Goal: Transaction & Acquisition: Subscribe to service/newsletter

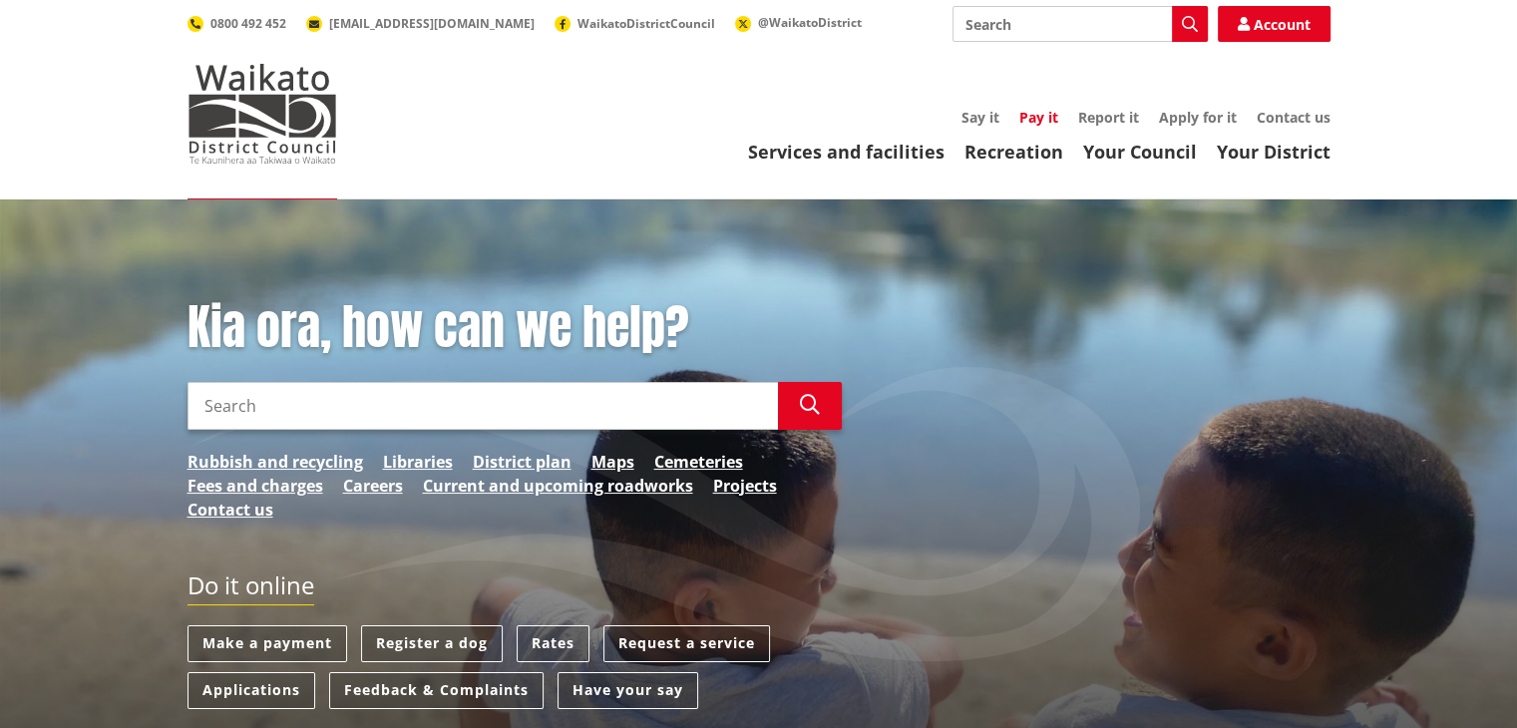
click at [1030, 114] on link "Pay it" at bounding box center [1038, 117] width 39 height 19
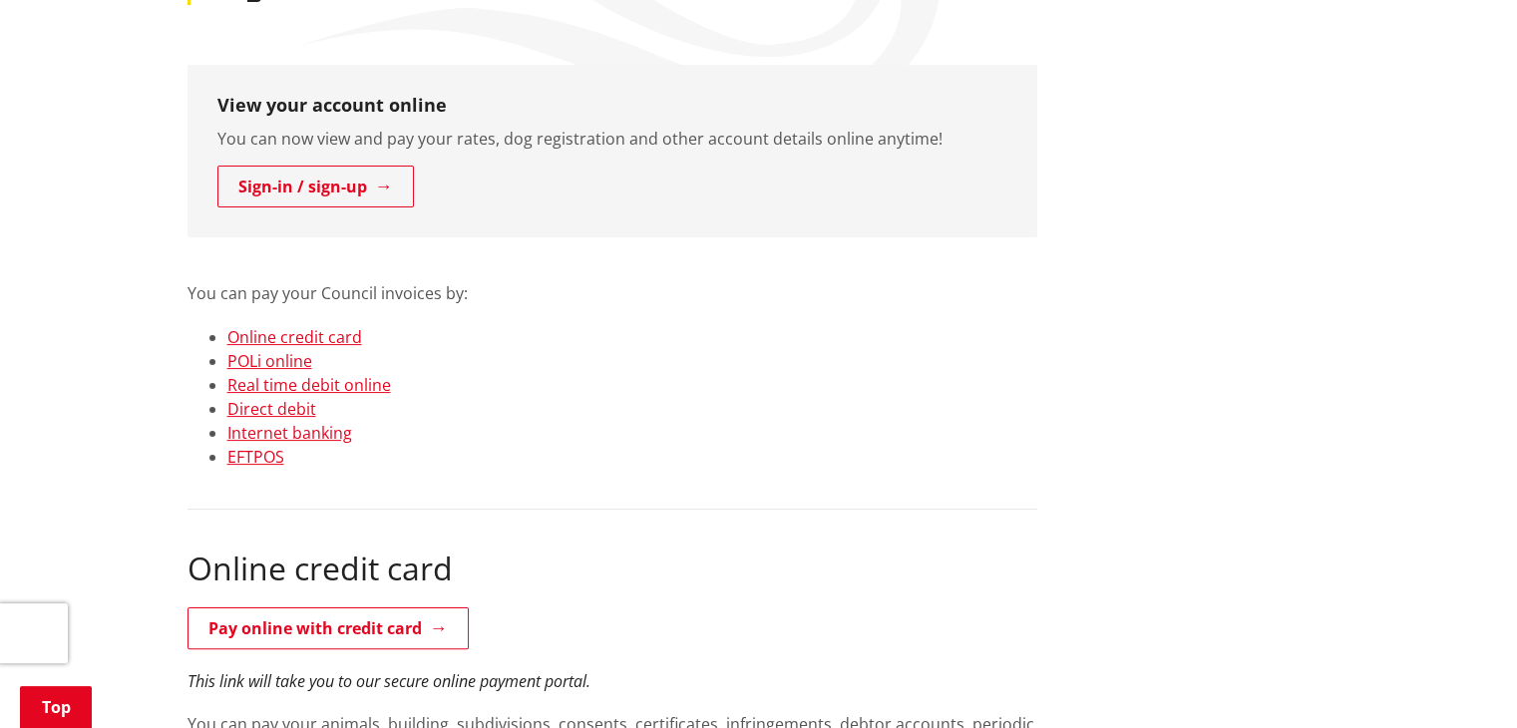
scroll to position [339, 0]
click at [331, 190] on link "Sign-in / sign-up" at bounding box center [315, 186] width 196 height 42
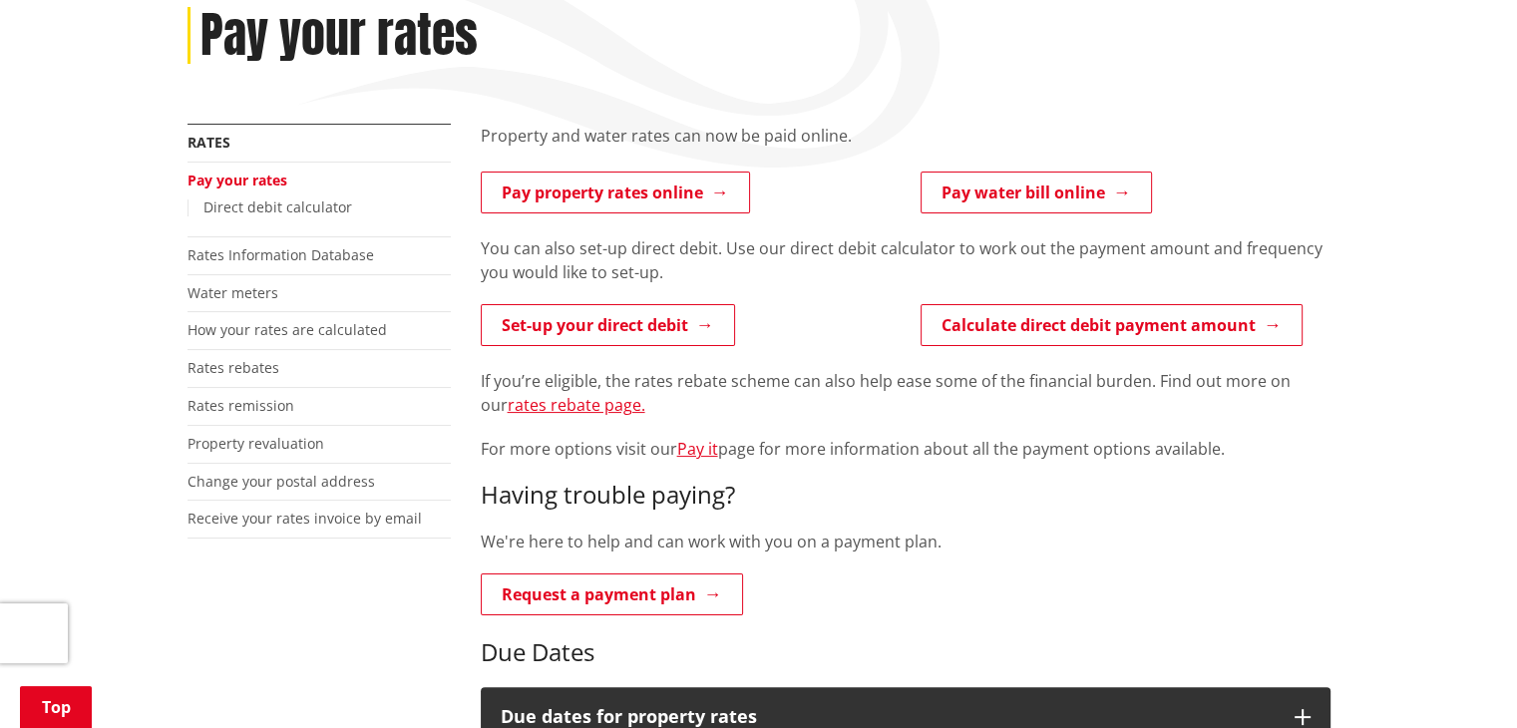
scroll to position [279, 0]
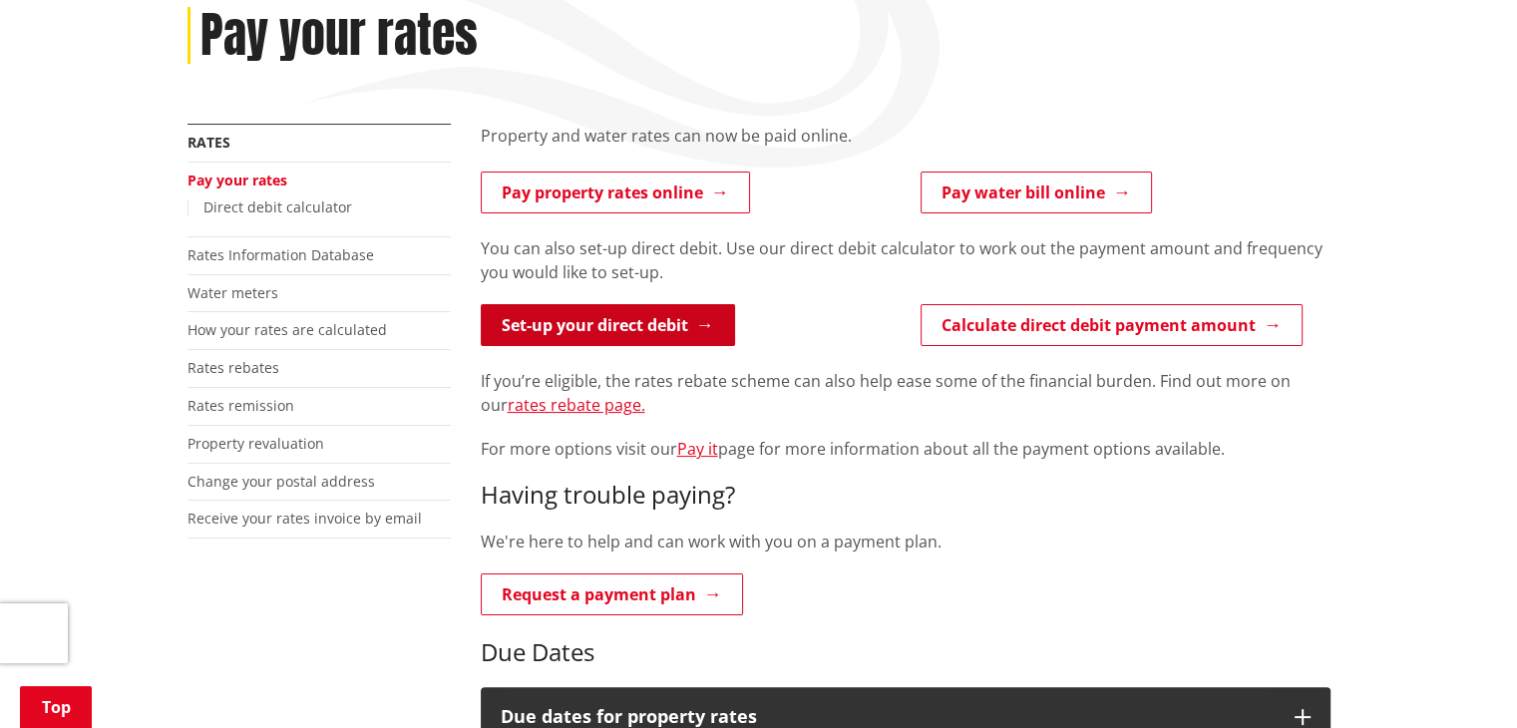
drag, startPoint x: 606, startPoint y: 325, endPoint x: 538, endPoint y: 329, distance: 67.9
click at [538, 329] on link "Set-up your direct debit" at bounding box center [608, 325] width 254 height 42
